Goal: Use online tool/utility: Utilize a website feature to perform a specific function

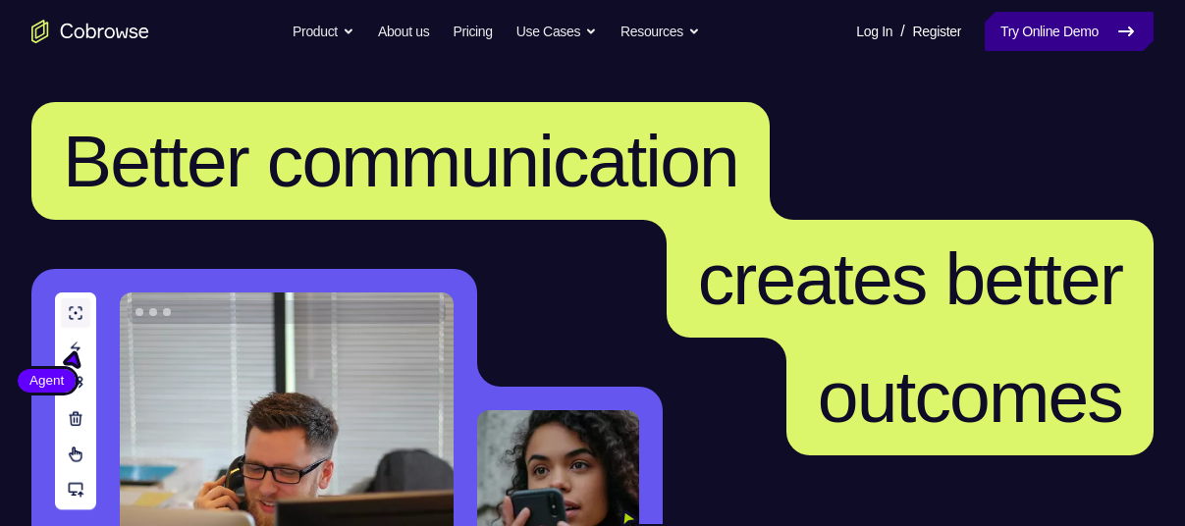
click at [1043, 47] on link "Try Online Demo" at bounding box center [1069, 31] width 169 height 39
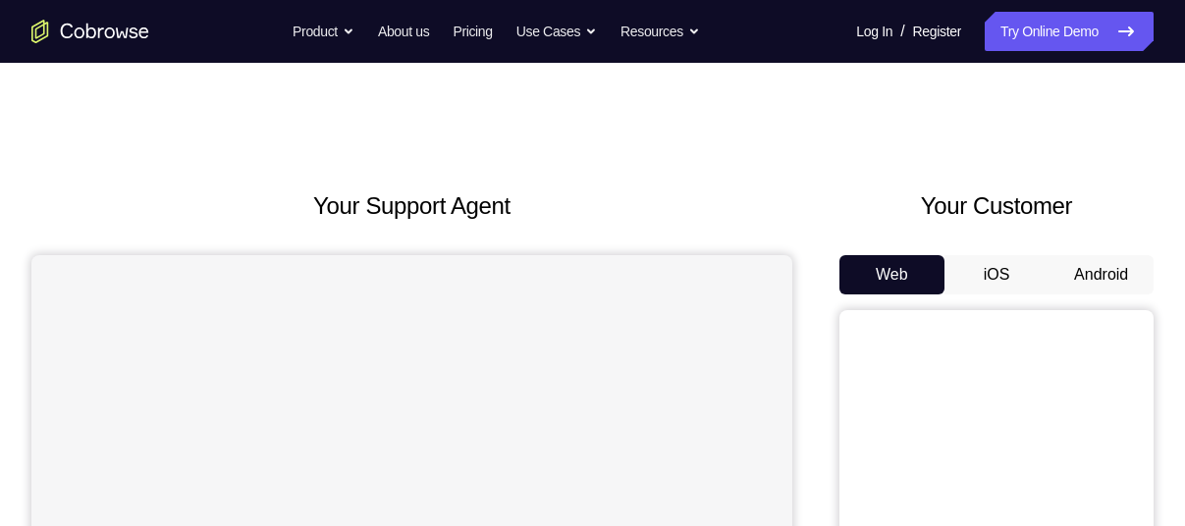
click at [1074, 268] on button "Android" at bounding box center [1101, 274] width 105 height 39
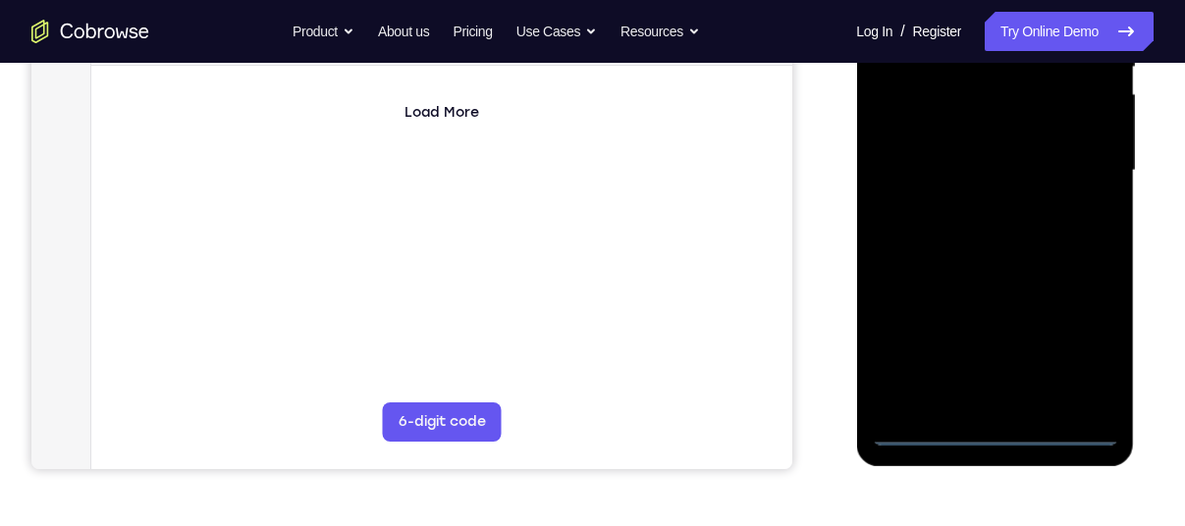
scroll to position [394, 0]
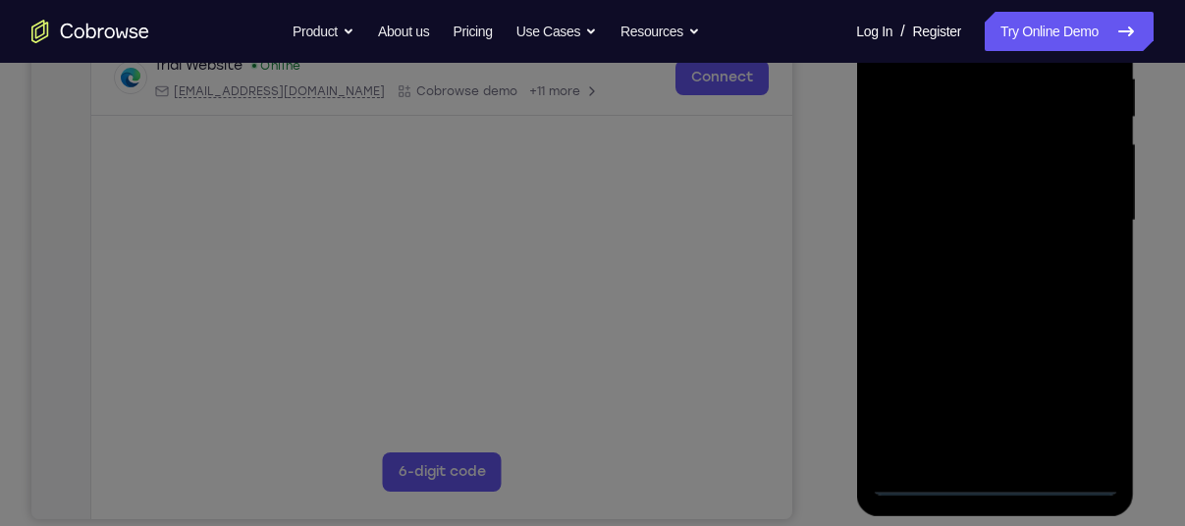
click at [994, 476] on icon at bounding box center [600, 190] width 1200 height 673
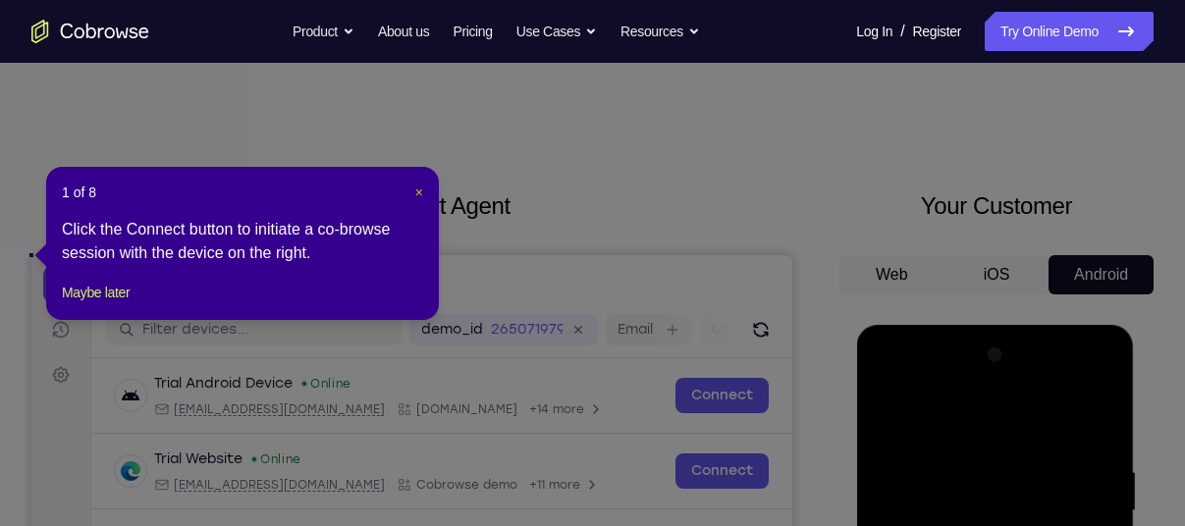
click at [422, 192] on span "×" at bounding box center [419, 193] width 8 height 16
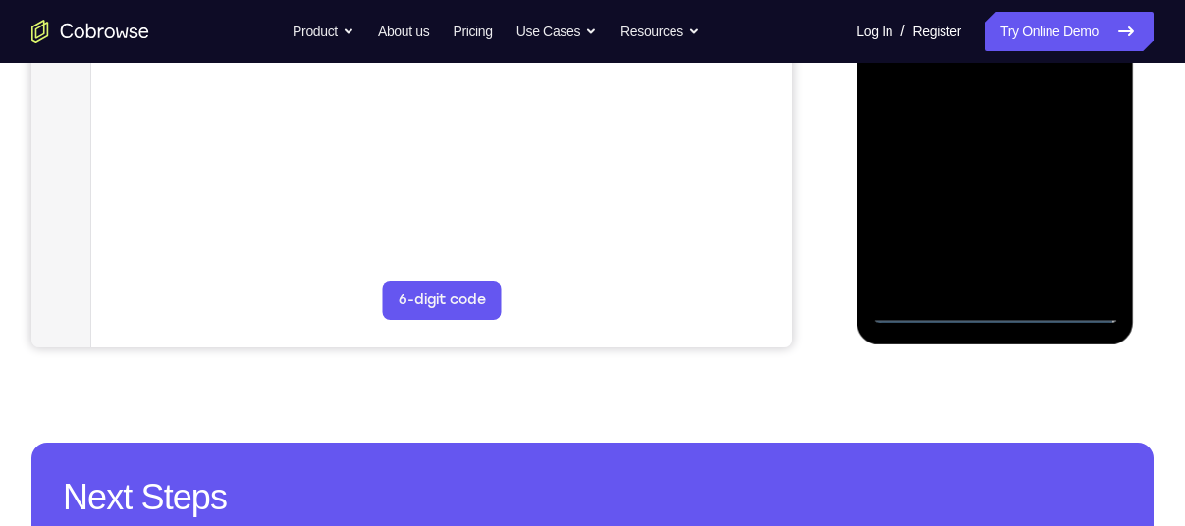
scroll to position [567, 0]
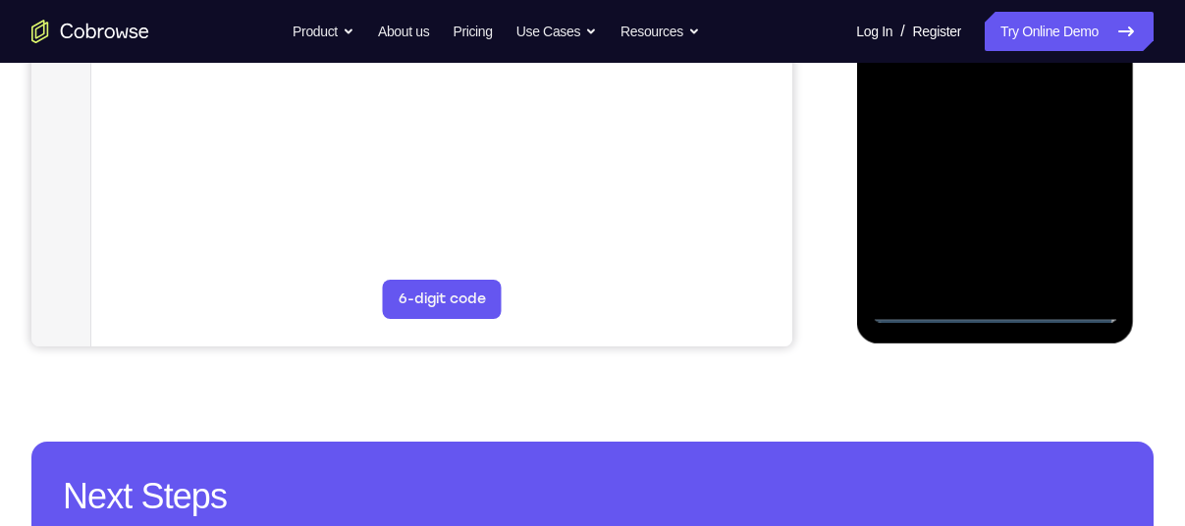
click at [994, 312] on div at bounding box center [994, 48] width 247 height 550
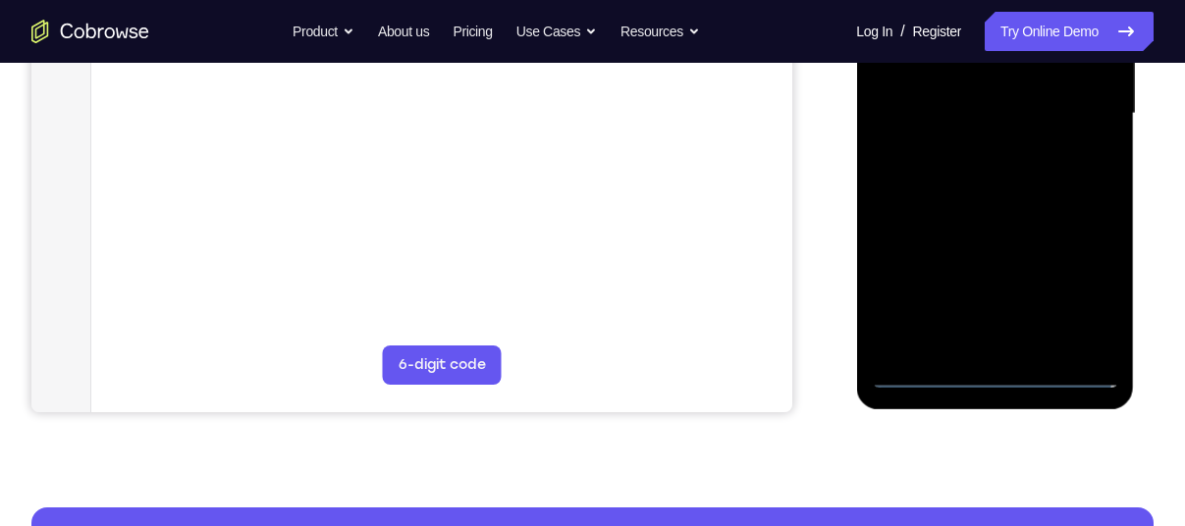
scroll to position [500, 0]
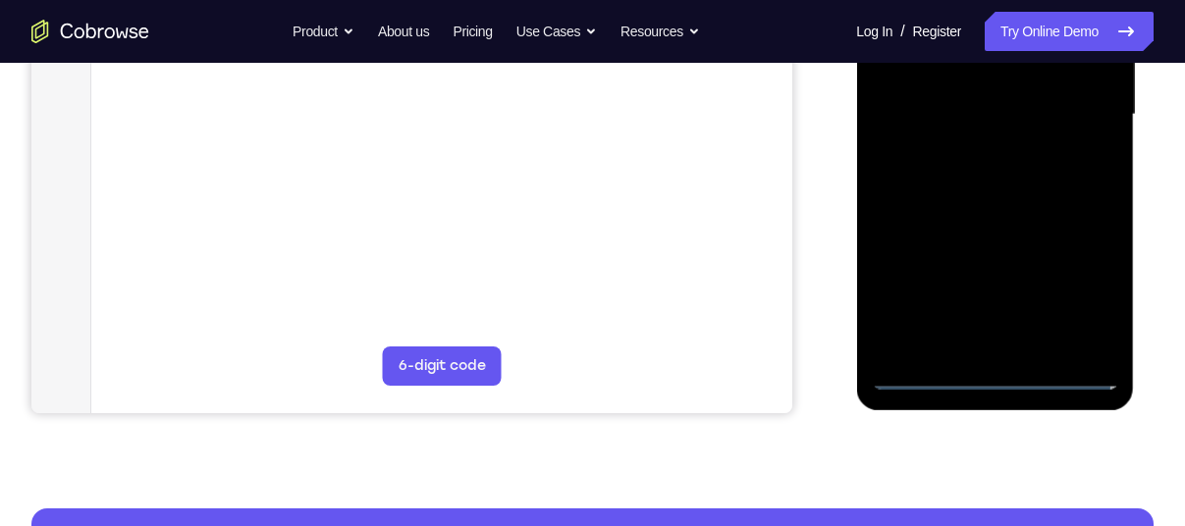
click at [1084, 301] on div at bounding box center [994, 115] width 247 height 550
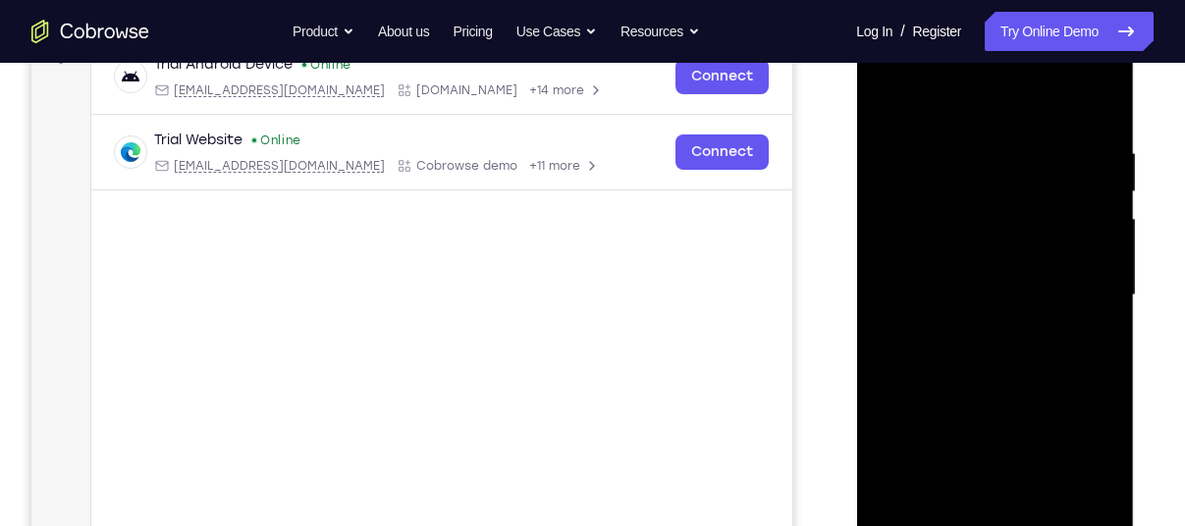
click at [895, 75] on div at bounding box center [994, 296] width 247 height 550
click at [1081, 277] on div at bounding box center [994, 296] width 247 height 550
click at [979, 332] on div at bounding box center [994, 296] width 247 height 550
click at [969, 272] on div at bounding box center [994, 296] width 247 height 550
click at [981, 250] on div at bounding box center [994, 296] width 247 height 550
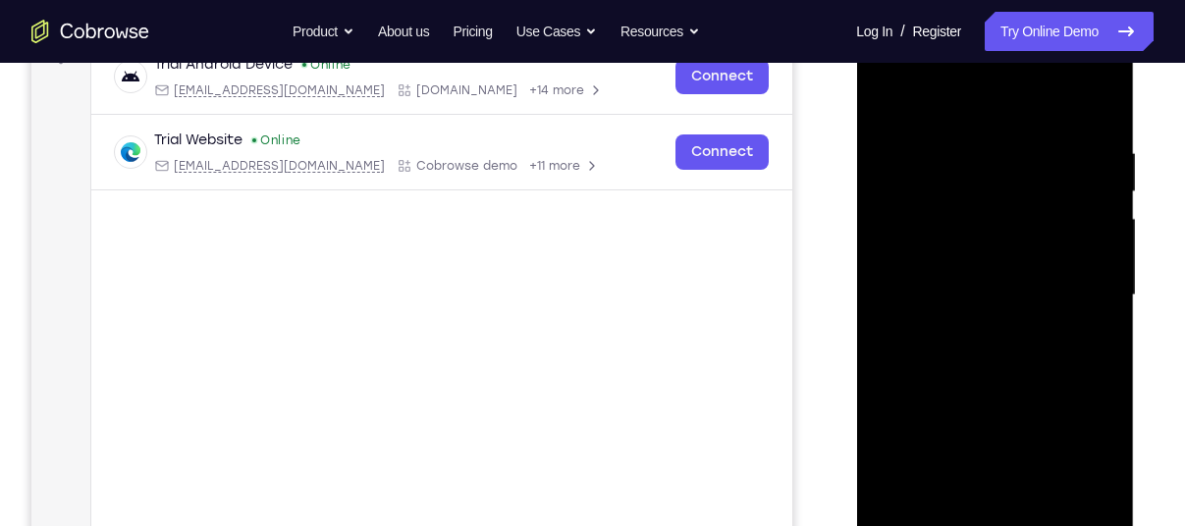
click at [946, 287] on div at bounding box center [994, 296] width 247 height 550
click at [979, 358] on div at bounding box center [994, 296] width 247 height 550
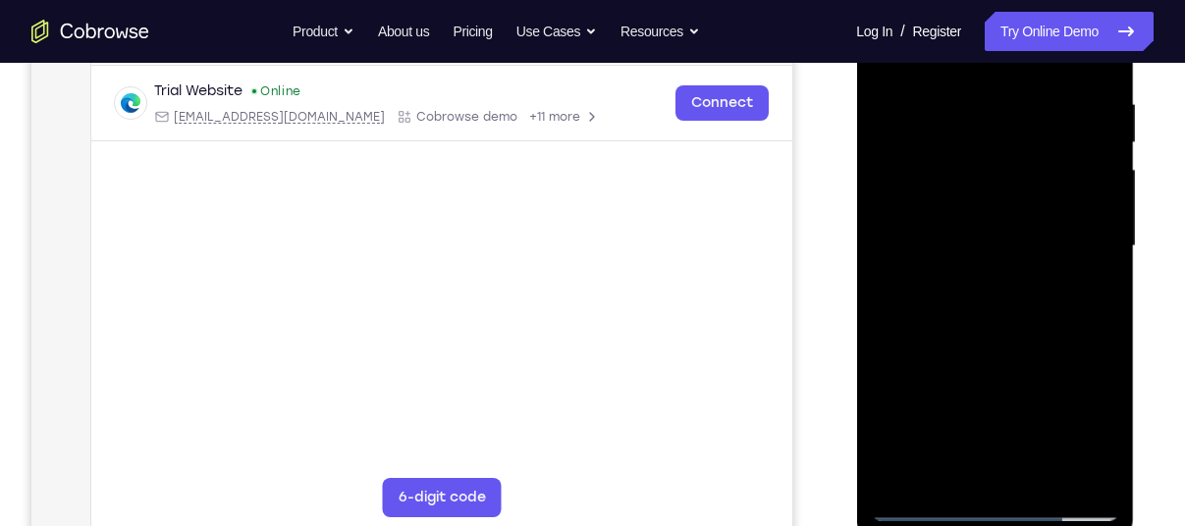
scroll to position [366, 0]
click at [1021, 323] on div at bounding box center [994, 248] width 247 height 550
click at [962, 99] on div at bounding box center [994, 248] width 247 height 550
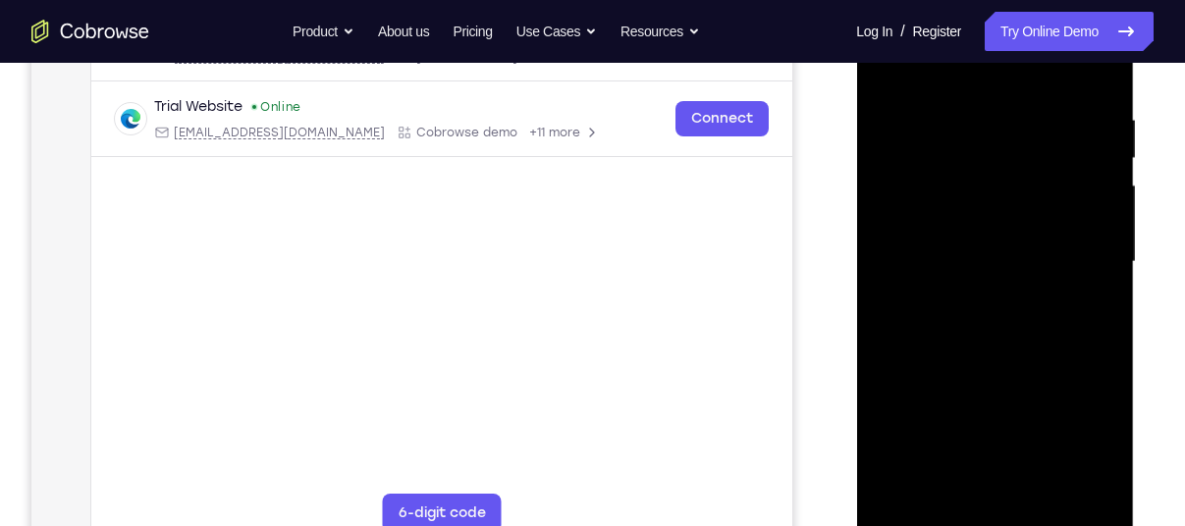
scroll to position [356, 0]
click at [1072, 484] on div at bounding box center [994, 259] width 247 height 550
click at [1097, 72] on div at bounding box center [994, 259] width 247 height 550
click at [1012, 107] on div at bounding box center [994, 259] width 247 height 550
click at [1072, 490] on div at bounding box center [994, 259] width 247 height 550
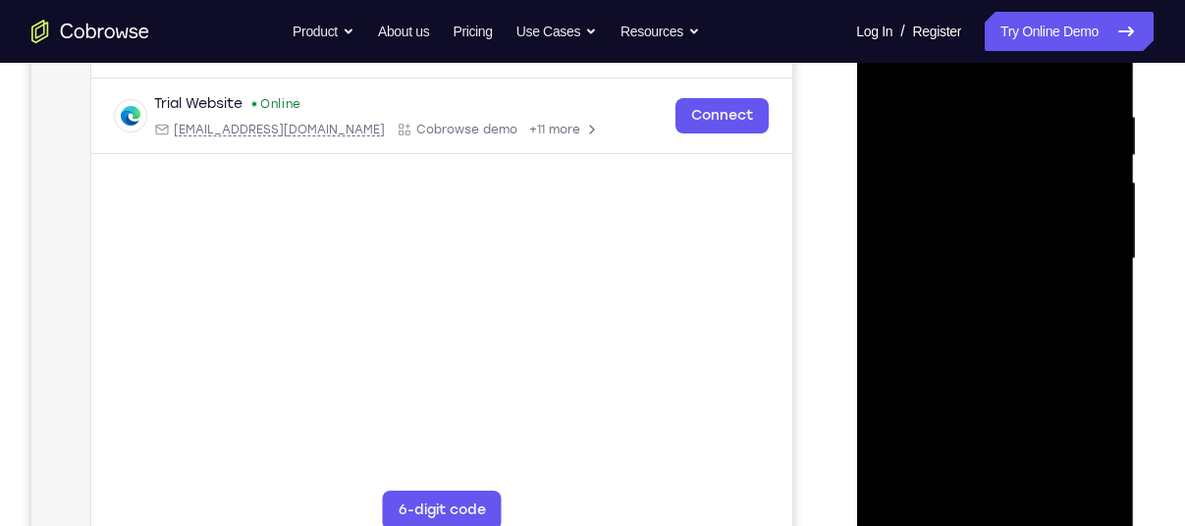
click at [1092, 75] on div at bounding box center [994, 259] width 247 height 550
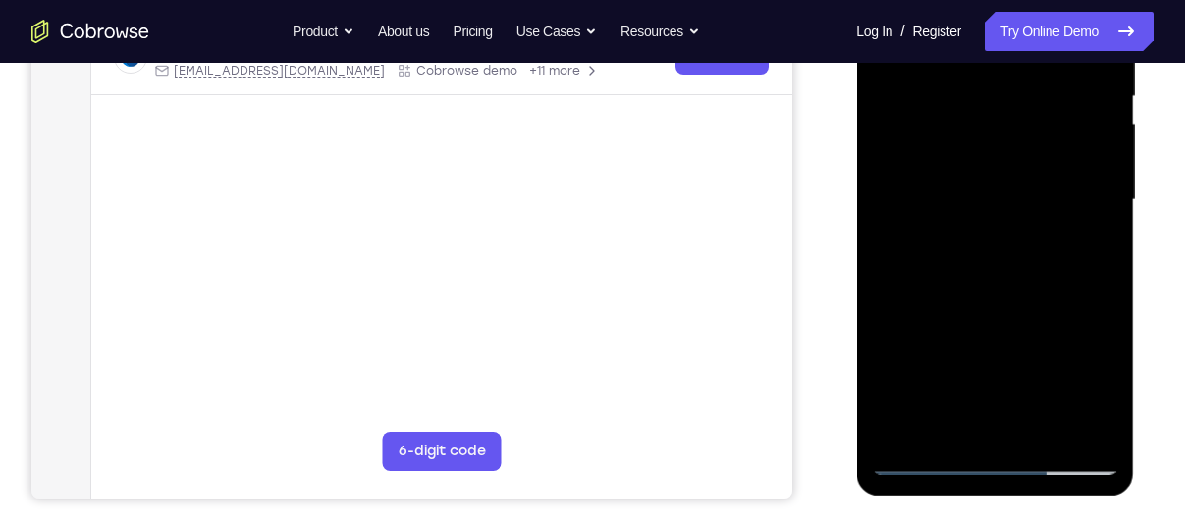
click at [1046, 435] on div at bounding box center [994, 200] width 247 height 550
click at [1005, 304] on div at bounding box center [994, 200] width 247 height 550
click at [940, 305] on div at bounding box center [994, 200] width 247 height 550
click at [967, 421] on div at bounding box center [994, 200] width 247 height 550
click at [1091, 244] on div at bounding box center [994, 200] width 247 height 550
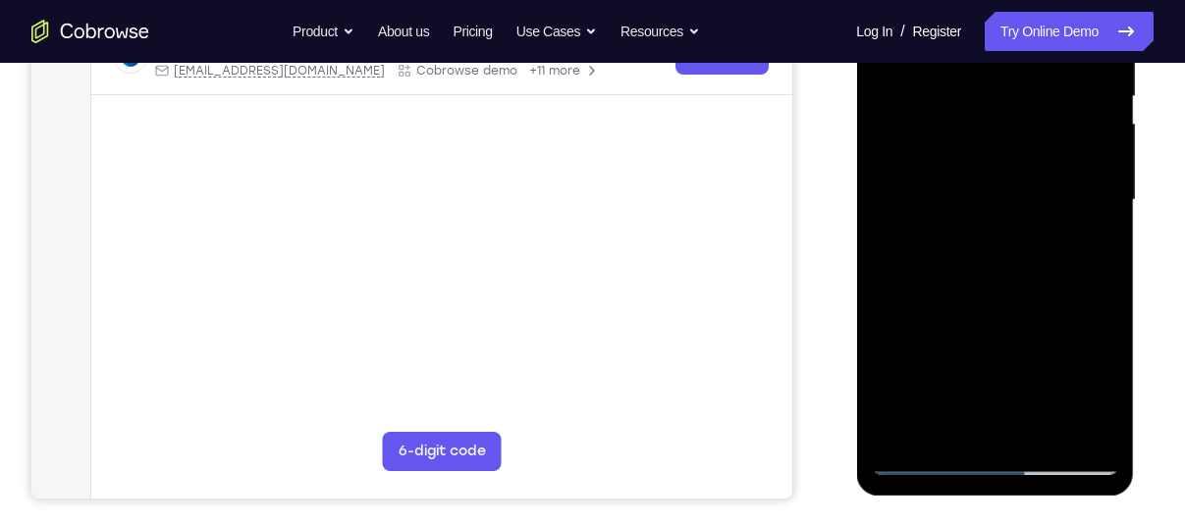
click at [922, 460] on div at bounding box center [994, 200] width 247 height 550
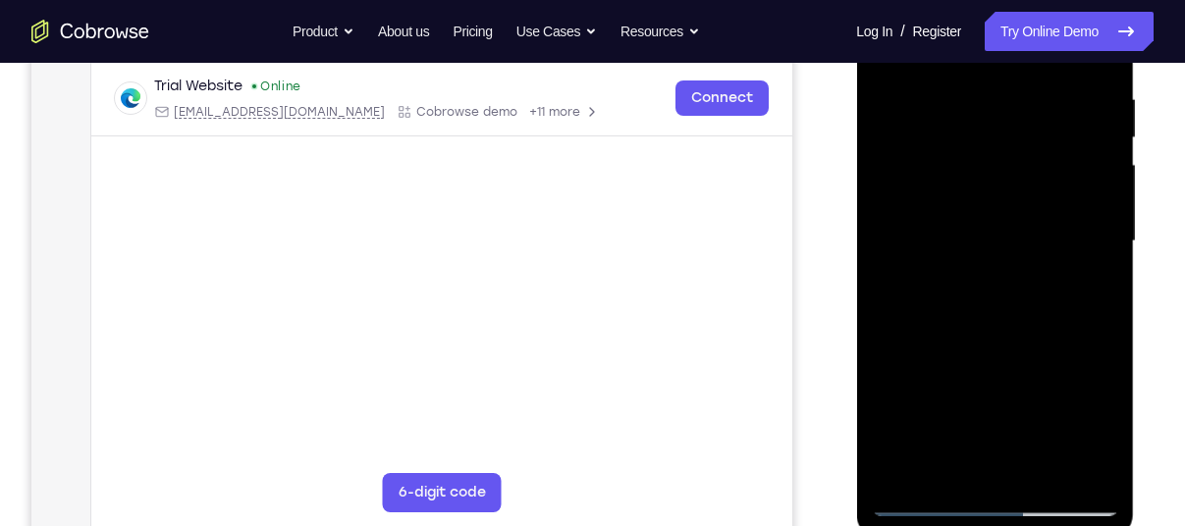
scroll to position [376, 0]
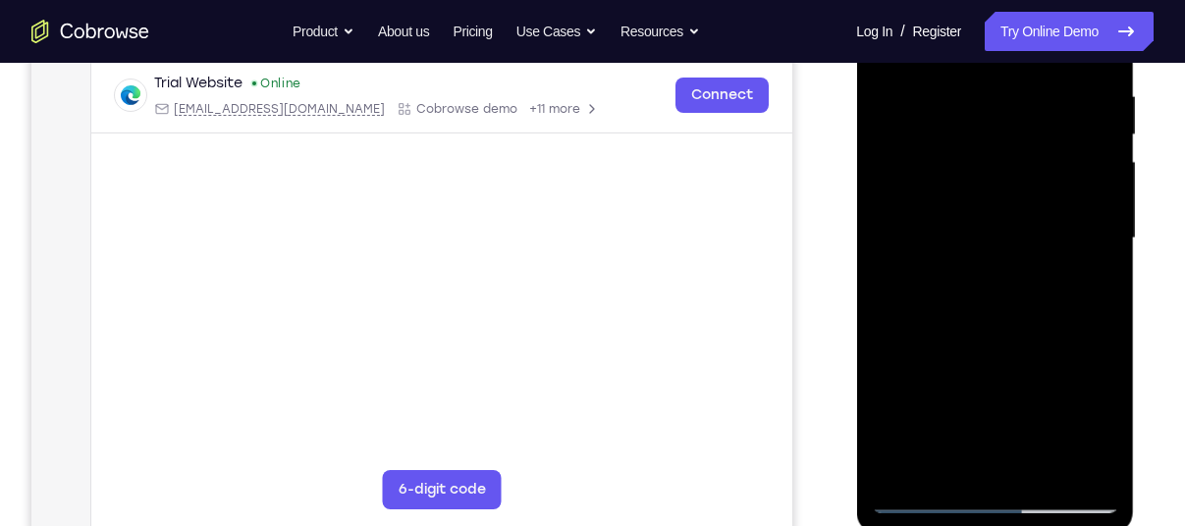
click at [921, 501] on div at bounding box center [994, 239] width 247 height 550
click at [973, 255] on div at bounding box center [994, 239] width 247 height 550
click at [956, 464] on div at bounding box center [994, 239] width 247 height 550
